Goal: Task Accomplishment & Management: Complete application form

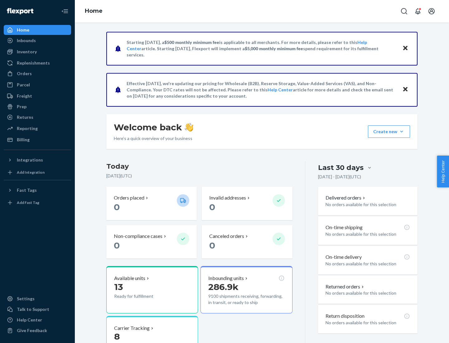
click at [401, 131] on button "Create new Create new inbound Create new order Create new product" at bounding box center [389, 131] width 42 height 12
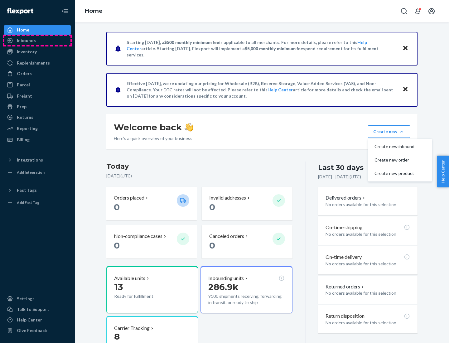
click at [37, 40] on div "Inbounds" at bounding box center [37, 40] width 66 height 9
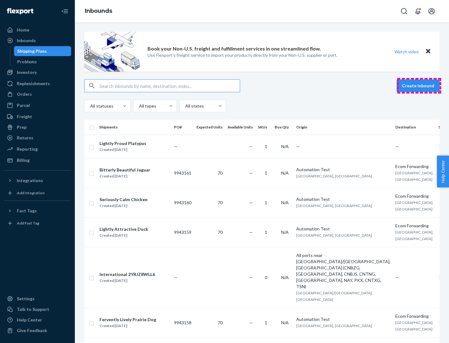
click at [419, 86] on button "Create inbound" at bounding box center [417, 85] width 43 height 12
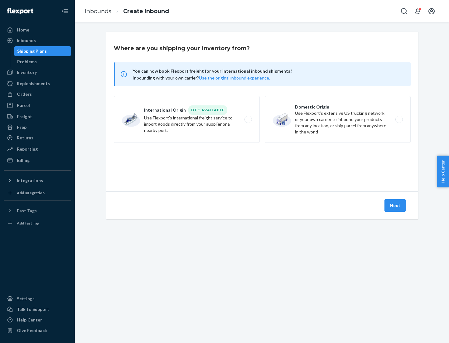
click at [337, 119] on label "Domestic Origin Use Flexport’s extensive US trucking network or your own carrie…" at bounding box center [337, 119] width 146 height 47
click at [398, 119] on input "Domestic Origin Use Flexport’s extensive US trucking network or your own carrie…" at bounding box center [400, 119] width 4 height 4
radio input "true"
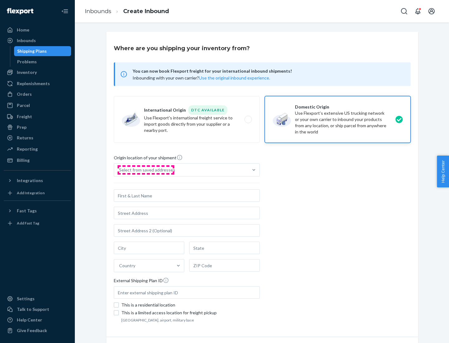
click at [145, 170] on div "Select from saved addresses" at bounding box center [147, 170] width 56 height 6
click at [120, 170] on input "Select from saved addresses" at bounding box center [119, 170] width 1 height 6
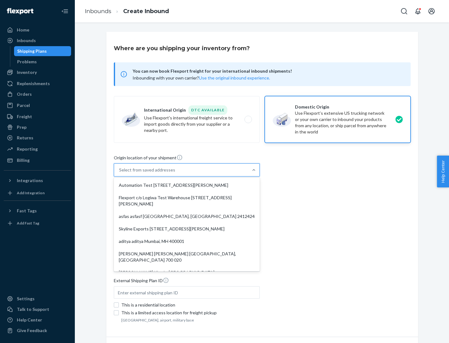
scroll to position [2, 0]
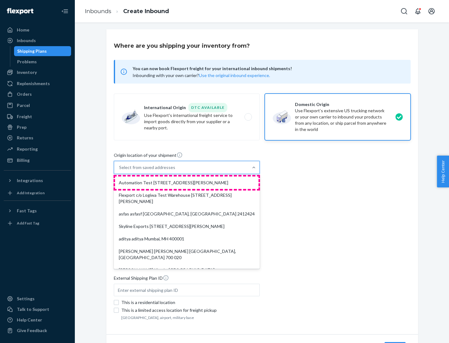
click at [187, 183] on div "Automation Test [STREET_ADDRESS][PERSON_NAME]" at bounding box center [186, 182] width 143 height 12
click at [120, 170] on input "option Automation Test [STREET_ADDRESS][PERSON_NAME]. 9 results available. Use …" at bounding box center [119, 167] width 1 height 6
type input "Automation Test"
type input "9th Floor"
type input "[GEOGRAPHIC_DATA]"
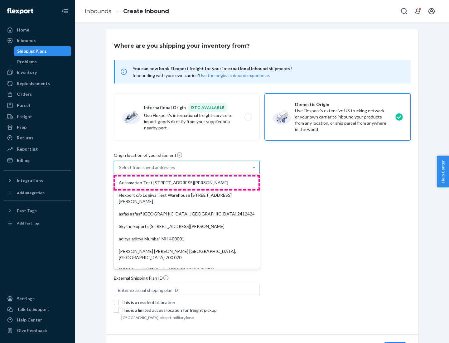
type input "CA"
type input "94104"
type input "[STREET_ADDRESS][PERSON_NAME]"
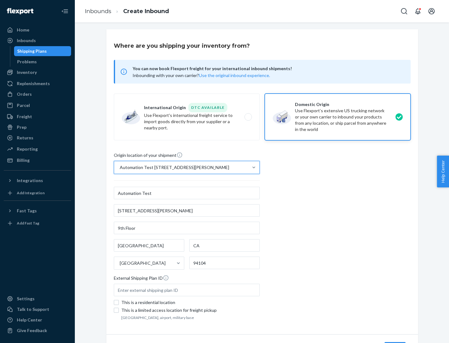
scroll to position [36, 0]
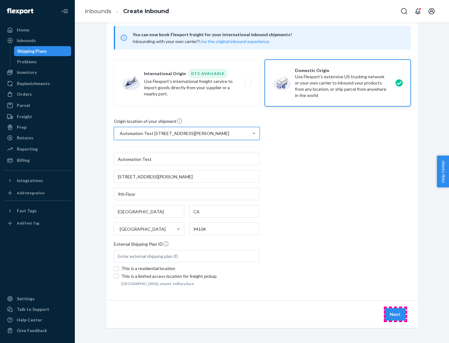
click at [395, 314] on button "Next" at bounding box center [394, 314] width 21 height 12
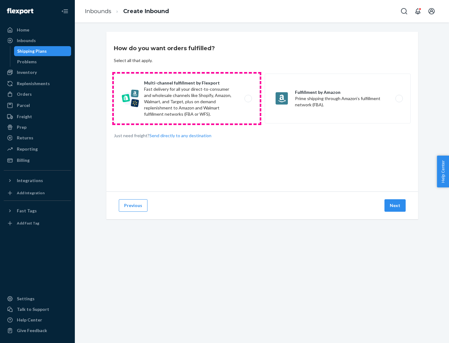
click at [187, 98] on label "Multi-channel fulfillment by Flexport Fast delivery for all your direct-to-cons…" at bounding box center [187, 99] width 146 height 50
click at [248, 98] on input "Multi-channel fulfillment by Flexport Fast delivery for all your direct-to-cons…" at bounding box center [250, 99] width 4 height 4
radio input "true"
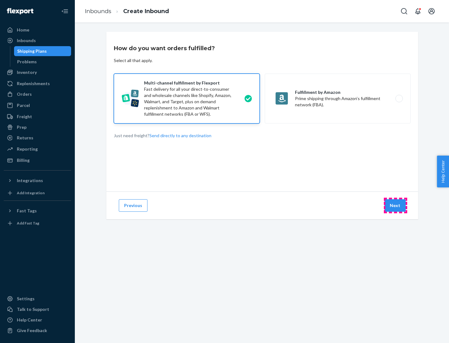
click at [395, 205] on button "Next" at bounding box center [394, 205] width 21 height 12
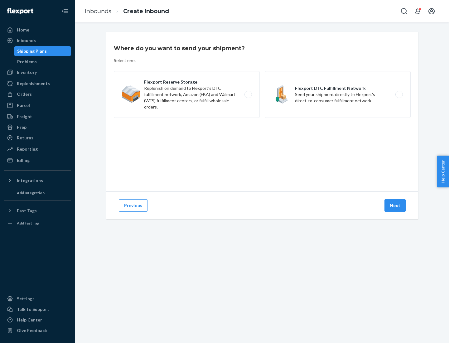
click at [337, 94] on label "Flexport DTC Fulfillment Network Send your shipment directly to Flexport's dire…" at bounding box center [337, 94] width 146 height 47
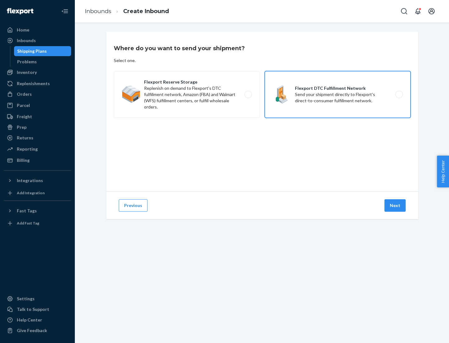
click at [398, 94] on input "Flexport DTC Fulfillment Network Send your shipment directly to Flexport's dire…" at bounding box center [400, 95] width 4 height 4
radio input "true"
click at [395, 205] on button "Next" at bounding box center [394, 205] width 21 height 12
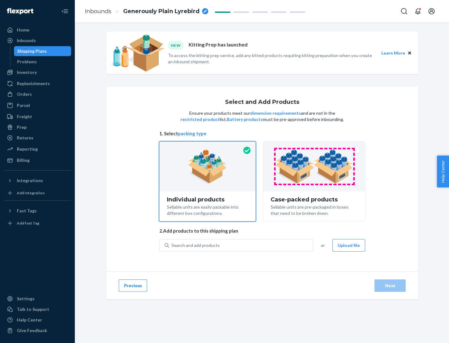
click at [314, 166] on img at bounding box center [314, 166] width 78 height 34
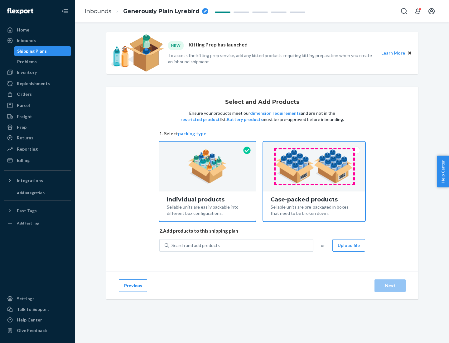
click at [314, 145] on input "Case-packed products Sellable units are pre-packaged in boxes that need to be b…" at bounding box center [314, 143] width 4 height 4
radio input "true"
radio input "false"
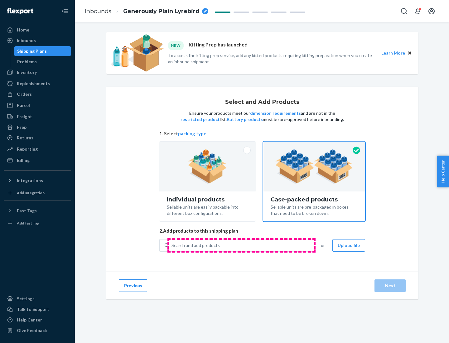
click at [241, 245] on div "Search and add products" at bounding box center [241, 245] width 144 height 11
click at [172, 245] on input "Search and add products" at bounding box center [171, 245] width 1 height 6
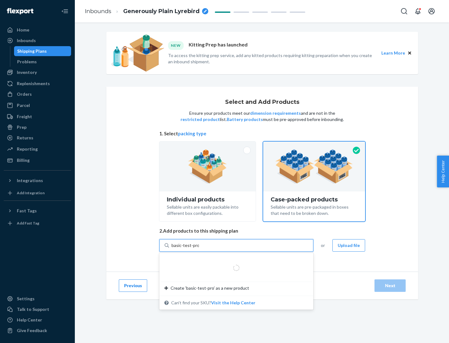
type input "basic-test-product-1"
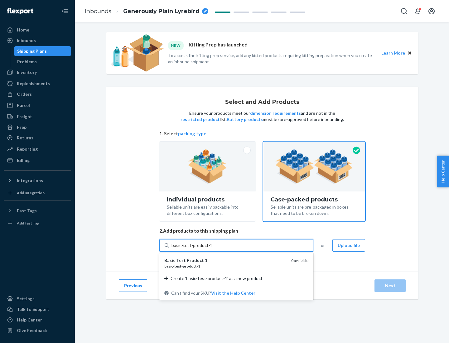
click at [225, 266] on div "basic - test - product - 1" at bounding box center [225, 265] width 122 height 5
click at [211, 248] on input "basic-test-product-1" at bounding box center [191, 245] width 40 height 6
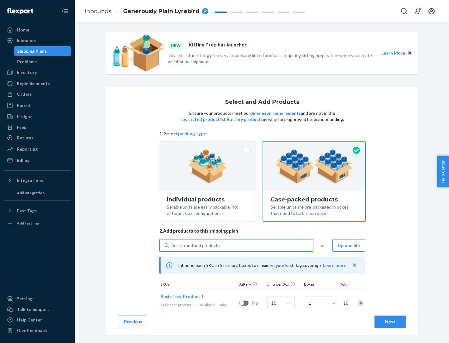
scroll to position [22, 0]
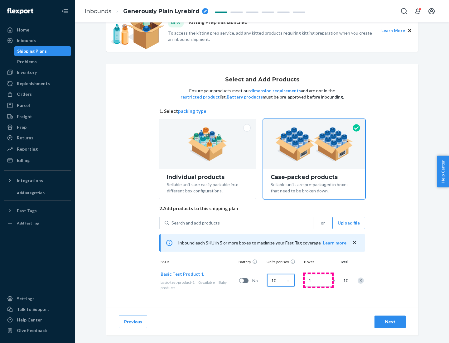
type input "10"
type input "7"
click at [390, 321] on div "Next" at bounding box center [389, 321] width 21 height 6
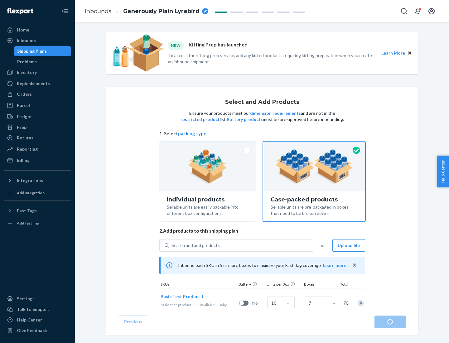
radio input "true"
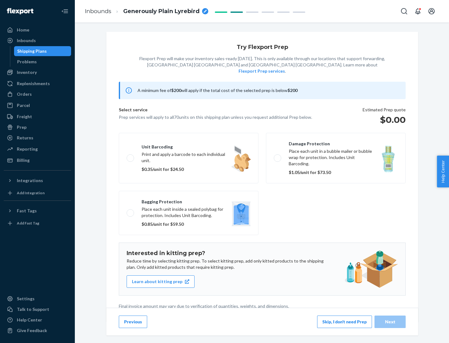
scroll to position [2, 0]
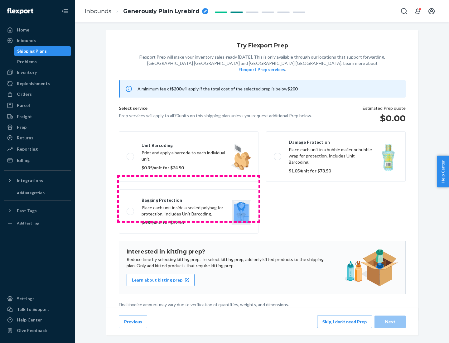
click at [188, 198] on label "Bagging protection Place each unit inside a sealed polybag for protection. Incl…" at bounding box center [189, 211] width 140 height 44
click at [131, 209] on input "Bagging protection Place each unit inside a sealed polybag for protection. Incl…" at bounding box center [128, 211] width 4 height 4
checkbox input "true"
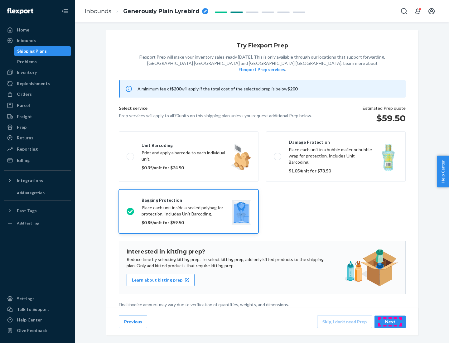
click at [390, 321] on div "Next" at bounding box center [389, 321] width 21 height 6
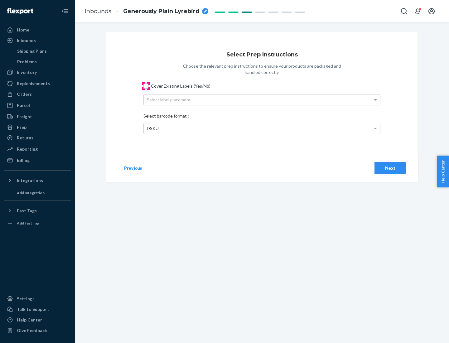
click at [146, 86] on input "Cover Existing Labels (Yes/No)" at bounding box center [145, 85] width 5 height 5
checkbox input "true"
click at [262, 99] on div "Select label placement" at bounding box center [262, 99] width 236 height 11
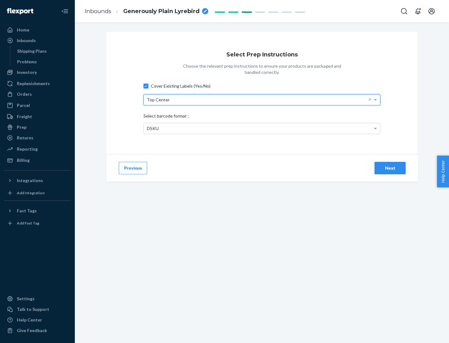
click at [262, 128] on div "DSKU" at bounding box center [262, 128] width 236 height 11
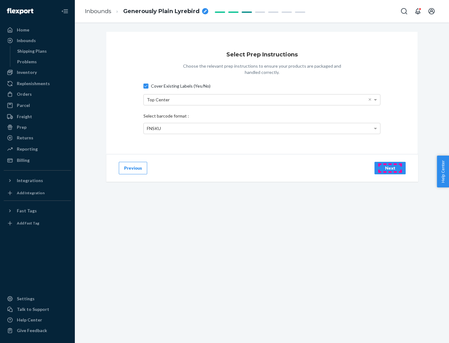
click at [390, 168] on div "Next" at bounding box center [389, 168] width 21 height 6
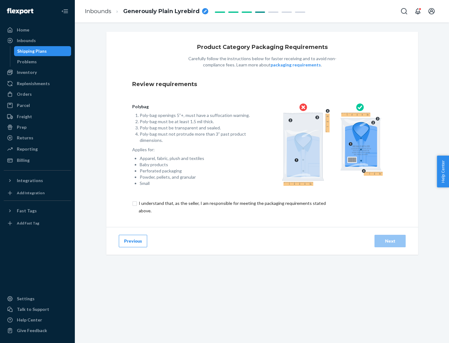
click at [231, 207] on input "checkbox" at bounding box center [235, 206] width 207 height 15
checkbox input "true"
click at [390, 240] on div "Next" at bounding box center [389, 241] width 21 height 6
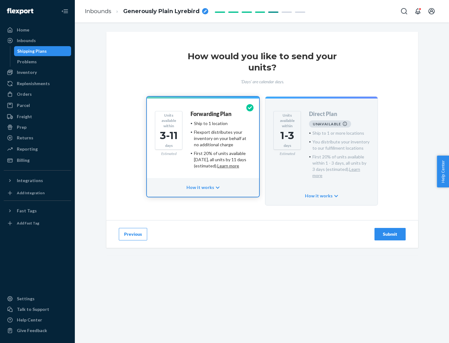
click at [211, 114] on h4 "Forwarding Plan" at bounding box center [210, 114] width 41 height 6
click at [390, 231] on div "Submit" at bounding box center [389, 234] width 21 height 6
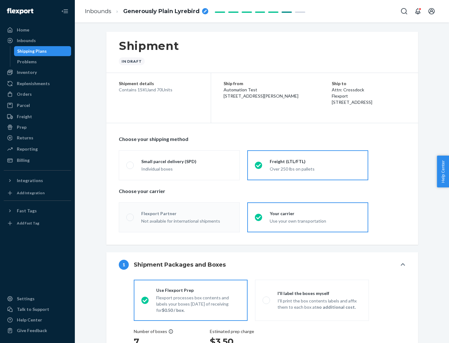
radio input "true"
radio input "false"
radio input "true"
radio input "false"
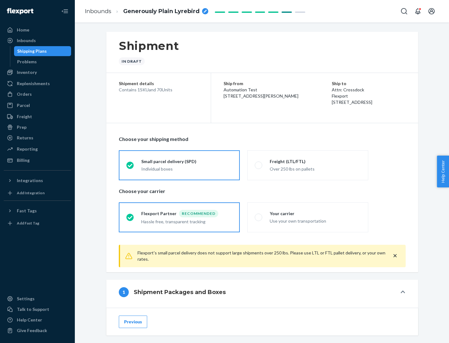
click at [307, 165] on div "Over 250 lbs on pallets" at bounding box center [314, 167] width 91 height 7
click at [259, 165] on input "Freight (LTL/FTL) Over 250 lbs on pallets" at bounding box center [256, 165] width 4 height 4
radio input "true"
radio input "false"
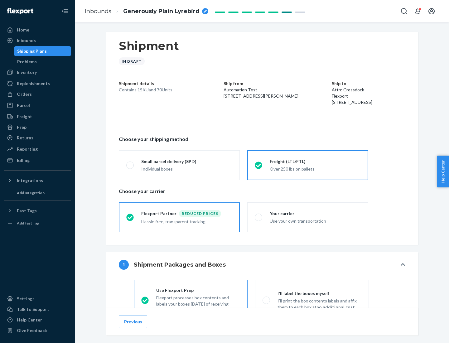
scroll to position [35, 0]
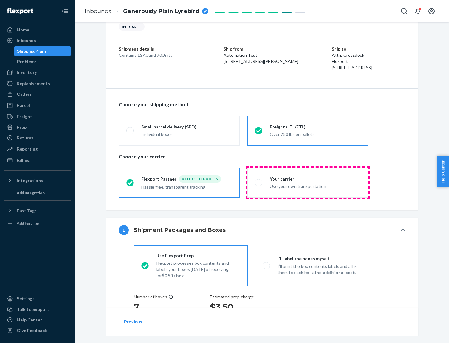
click at [307, 182] on div "Use your own transportation" at bounding box center [314, 185] width 91 height 7
click at [259, 182] on input "Your carrier Use your own transportation" at bounding box center [256, 182] width 4 height 4
radio input "true"
radio input "false"
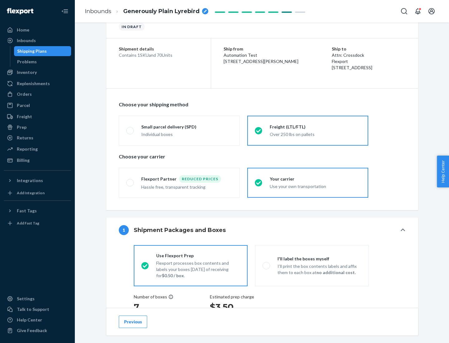
scroll to position [117, 0]
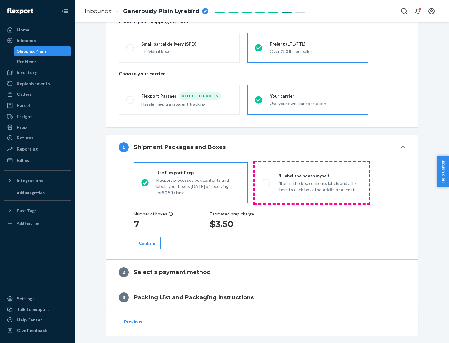
click at [311, 182] on p "I’ll print the box contents labels and affix them to each box at no additional …" at bounding box center [319, 186] width 84 height 12
click at [266, 182] on input "I'll label the boxes myself I’ll print the box contents labels and affix them t…" at bounding box center [264, 182] width 4 height 4
radio input "true"
radio input "false"
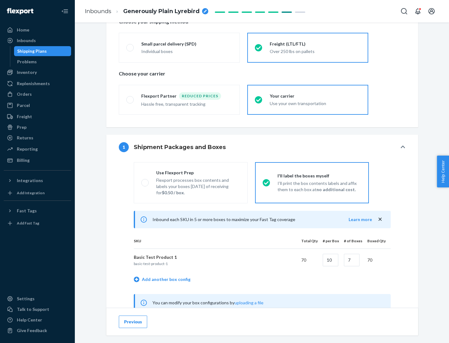
scroll to position [195, 0]
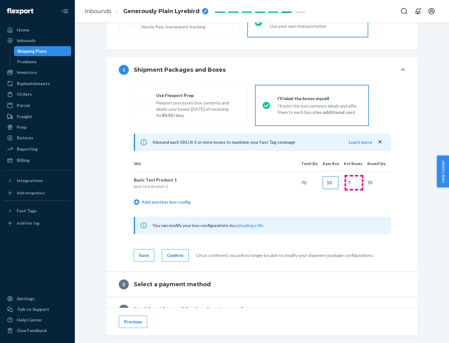
type input "10"
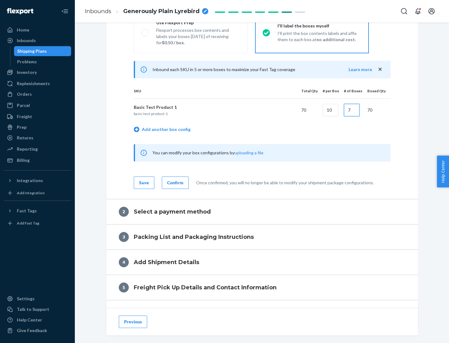
type input "7"
click at [174, 182] on div "Confirm" at bounding box center [175, 182] width 16 height 6
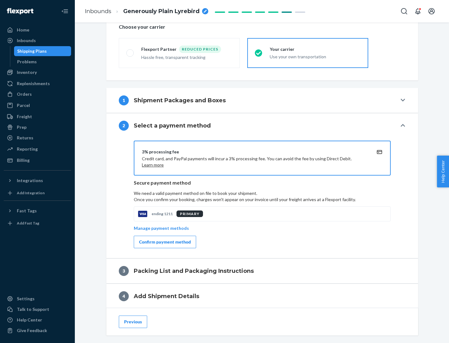
scroll to position [223, 0]
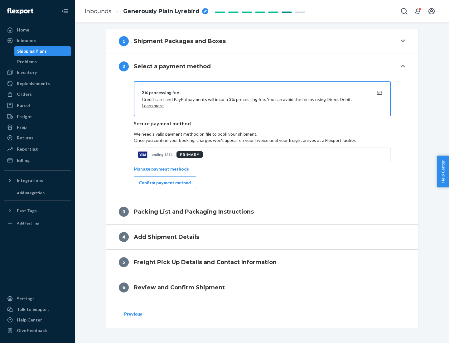
click at [164, 183] on div "Confirm payment method" at bounding box center [165, 182] width 52 height 6
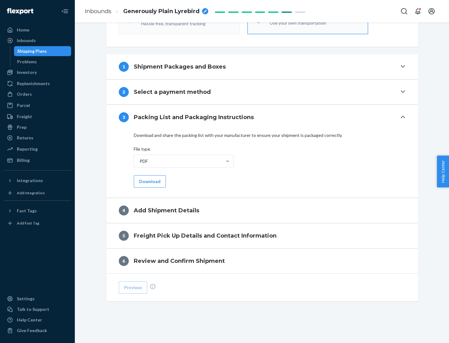
scroll to position [197, 0]
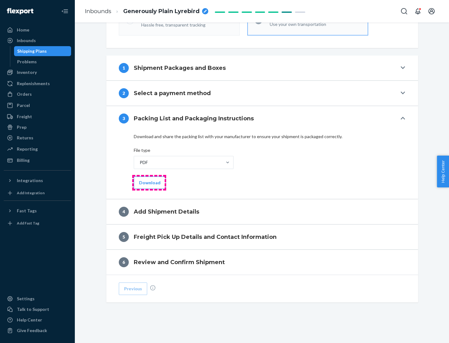
click at [149, 182] on button "Download" at bounding box center [150, 182] width 32 height 12
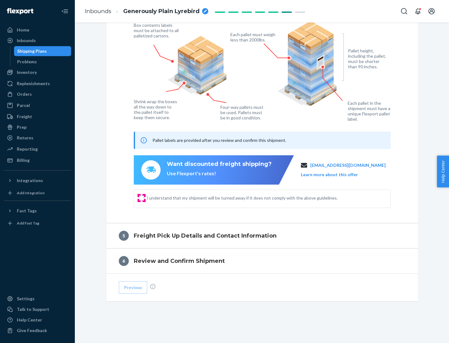
click at [141, 197] on input "I understand that my shipment will be turned away if it does not comply with th…" at bounding box center [141, 197] width 5 height 5
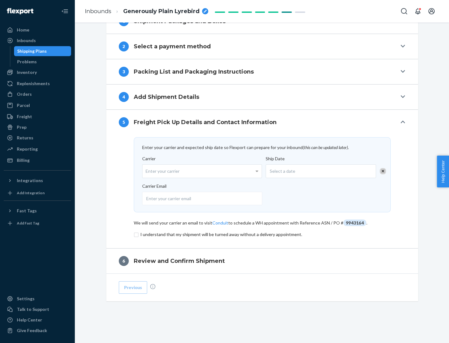
scroll to position [243, 0]
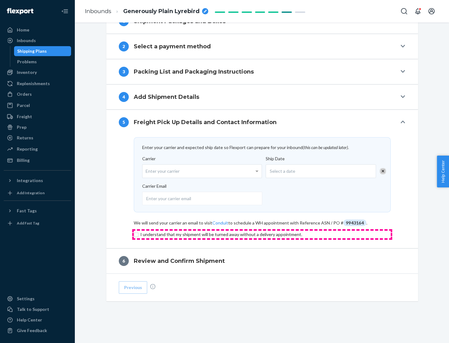
click at [262, 234] on input "checkbox" at bounding box center [262, 233] width 257 height 7
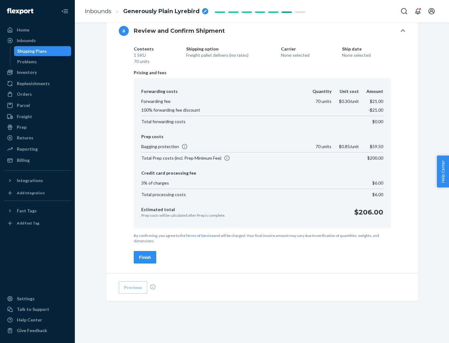
click at [145, 257] on div "Finish" at bounding box center [145, 257] width 12 height 6
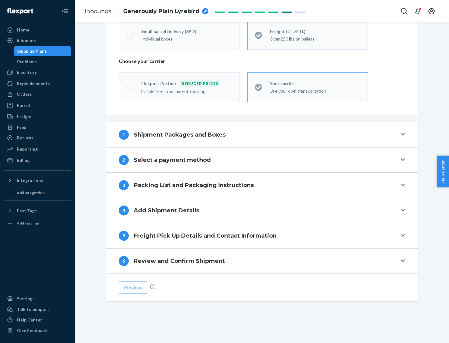
scroll to position [130, 0]
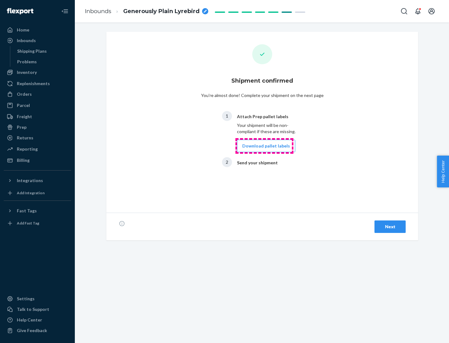
click at [264, 146] on button "Download pallet labels" at bounding box center [266, 146] width 58 height 12
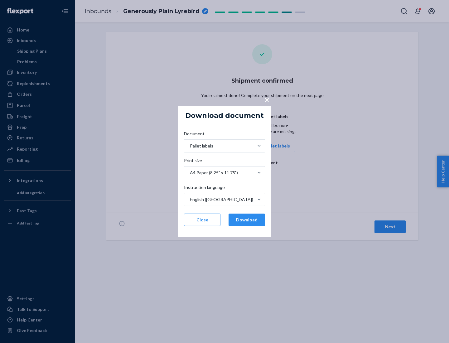
click at [246, 220] on button "Download" at bounding box center [246, 219] width 36 height 12
click at [266, 99] on span "×" at bounding box center [266, 99] width 5 height 11
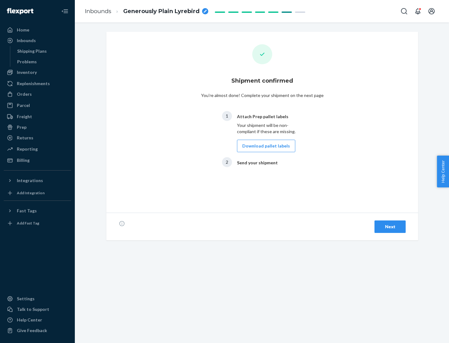
click at [390, 226] on div "Next" at bounding box center [389, 226] width 21 height 6
